Goal: Information Seeking & Learning: Learn about a topic

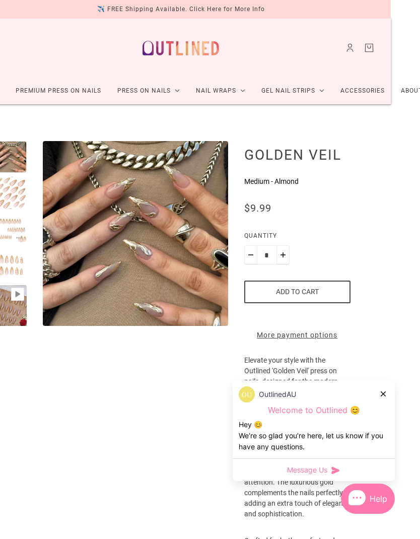
click at [390, 386] on div "OutlinedAU Welcome to Outlined 😊 Hey 😊 We‘re so glad you’re here, let us know i…" at bounding box center [314, 419] width 162 height 78
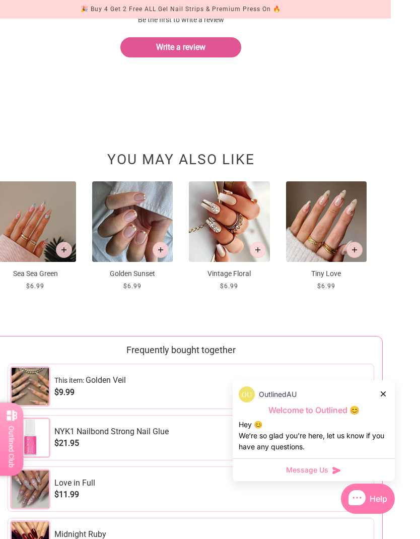
scroll to position [1339, 29]
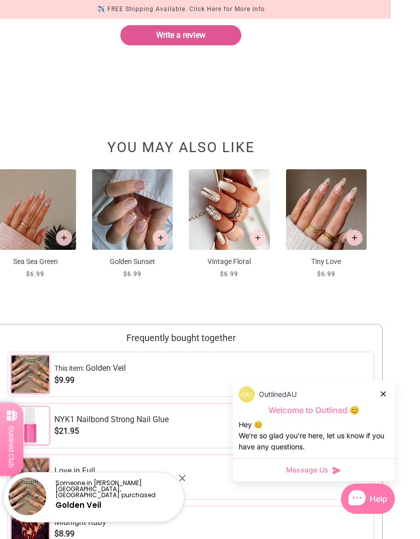
click at [334, 225] on img at bounding box center [326, 209] width 81 height 81
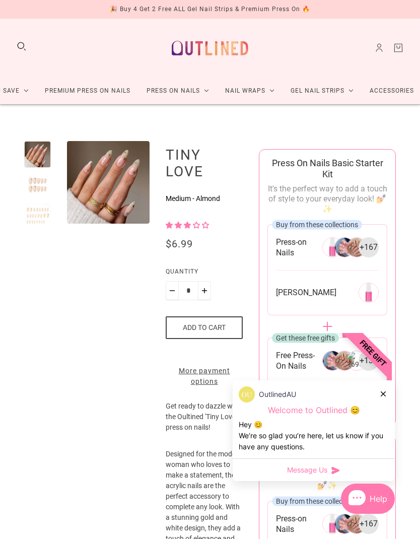
click at [140, 224] on img "Enlarge product image" at bounding box center [134, 291] width 134 height 134
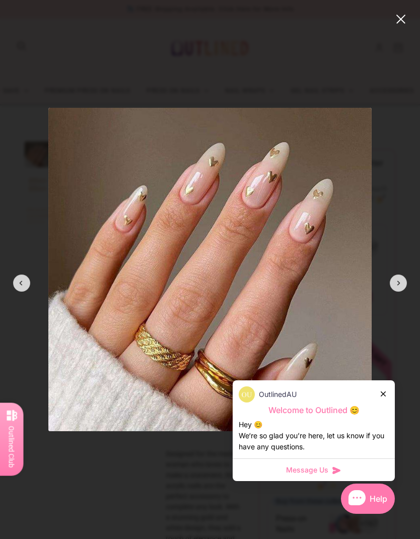
click at [395, 281] on div at bounding box center [398, 283] width 17 height 17
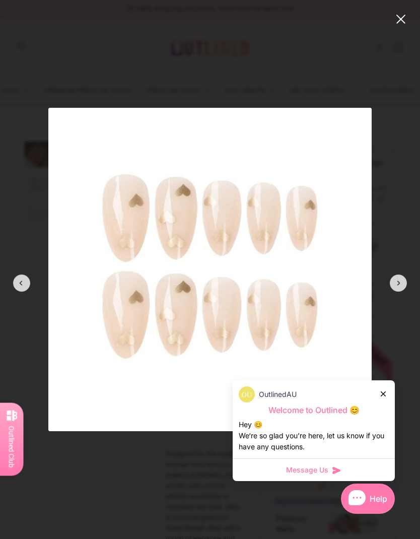
click at [396, 286] on div at bounding box center [398, 283] width 17 height 17
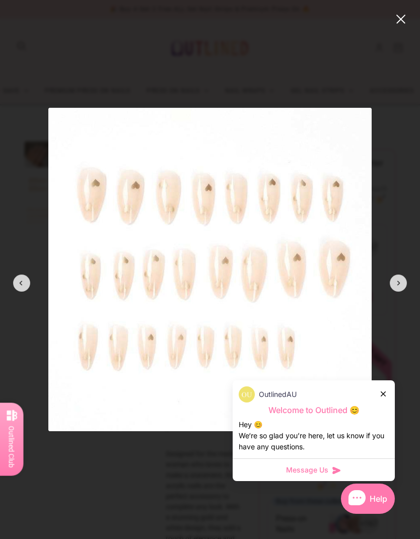
click at [394, 283] on div at bounding box center [398, 283] width 17 height 17
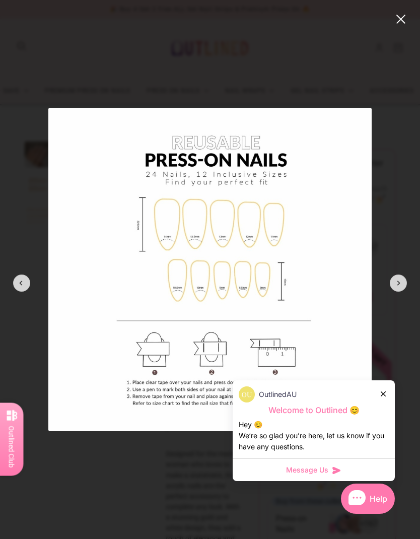
click at [381, 388] on div at bounding box center [384, 393] width 6 height 11
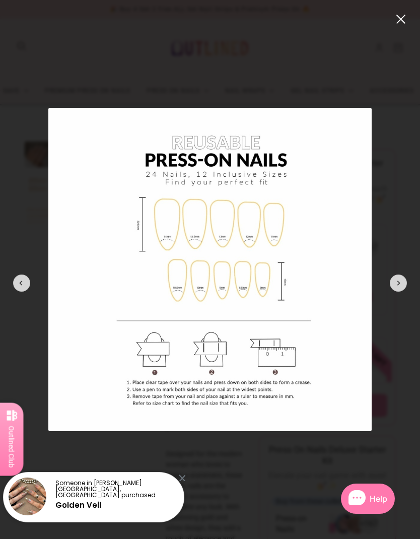
click at [390, 277] on button at bounding box center [398, 283] width 27 height 27
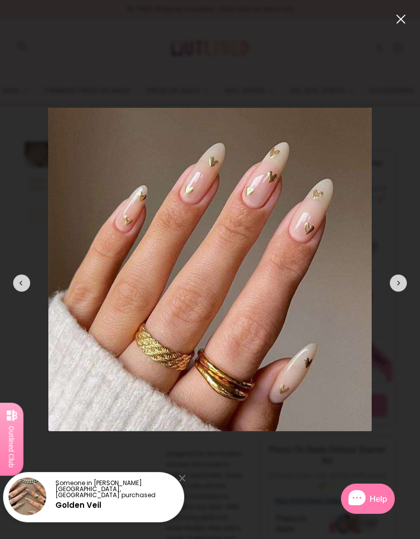
click at [398, 19] on button "close" at bounding box center [401, 19] width 12 height 12
